Goal: Information Seeking & Learning: Check status

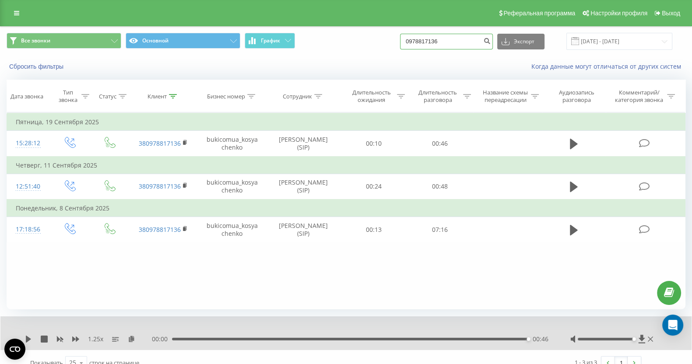
drag, startPoint x: 428, startPoint y: 45, endPoint x: 343, endPoint y: 45, distance: 85.4
click at [387, 45] on div "Все звонки Основной График 0978817136 Экспорт .csv .xls .xlsx [DATE] - [DATE]" at bounding box center [346, 41] width 679 height 17
paste input "063) [PHONE_NUMBER]"
type input "0635700530"
